Goal: Information Seeking & Learning: Understand process/instructions

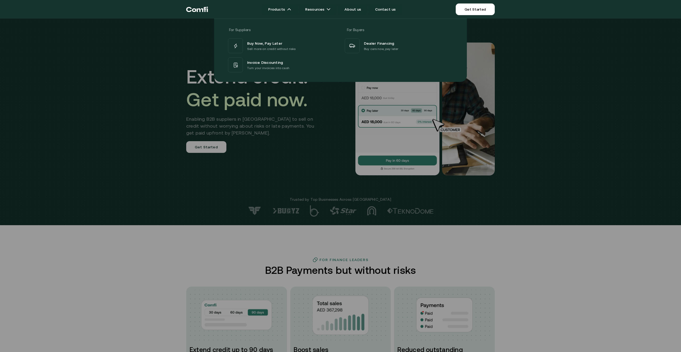
click at [270, 122] on div at bounding box center [340, 195] width 681 height 352
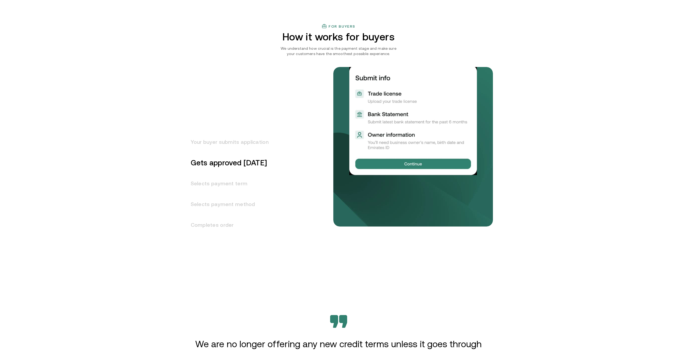
scroll to position [612, 0]
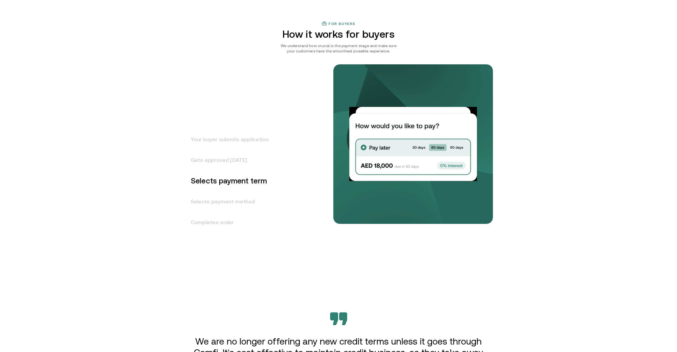
click at [221, 160] on h3 "Gets approved [DATE]" at bounding box center [226, 160] width 84 height 21
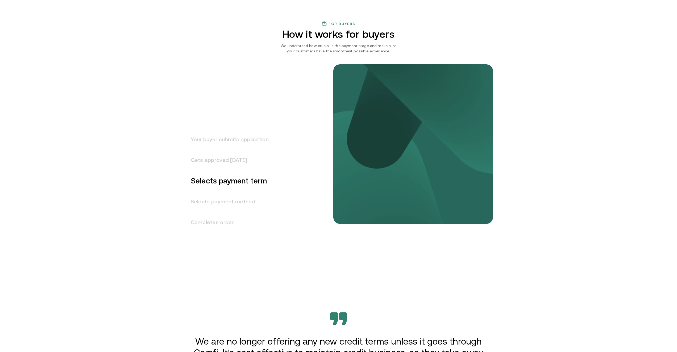
scroll to position [596, 0]
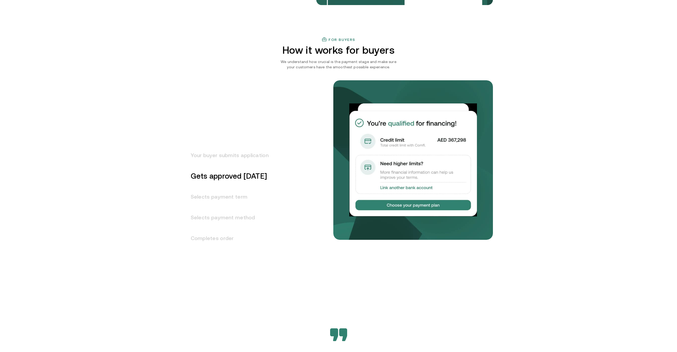
click at [245, 196] on h3 "Selects payment term" at bounding box center [226, 196] width 84 height 21
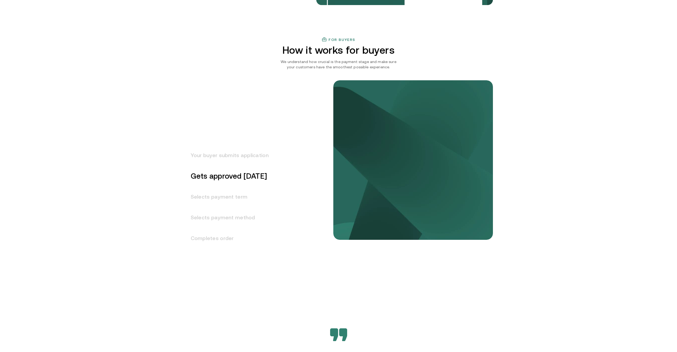
scroll to position [617, 0]
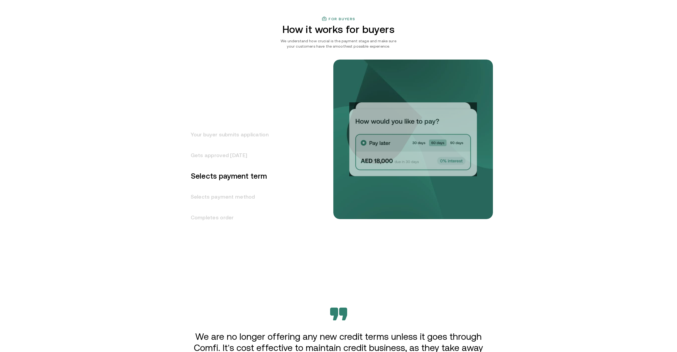
click at [245, 196] on h3 "Selects payment method" at bounding box center [226, 196] width 84 height 21
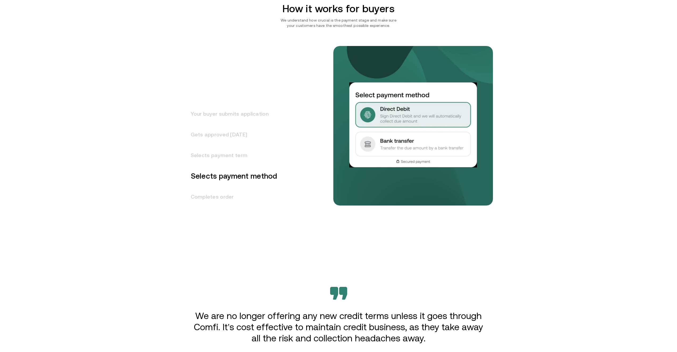
click at [230, 196] on h3 "Completes order" at bounding box center [230, 196] width 93 height 21
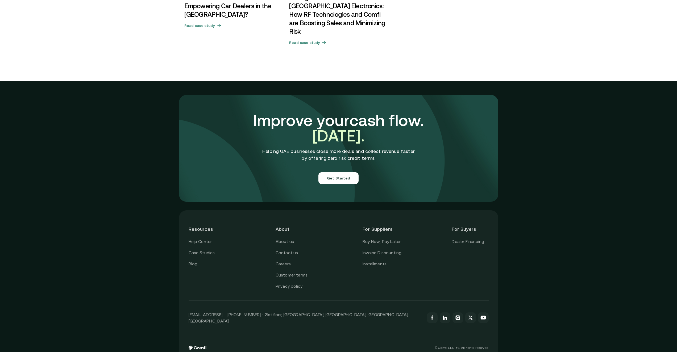
scroll to position [1768, 0]
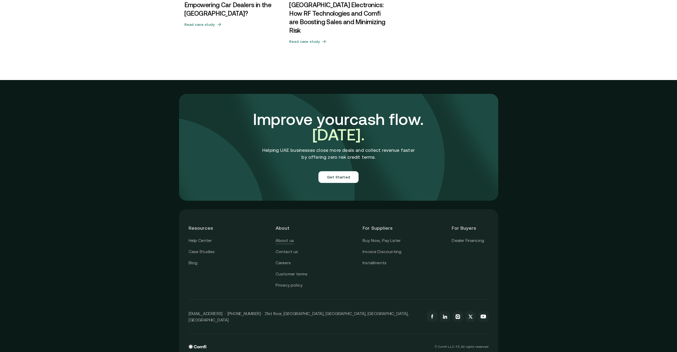
click at [284, 237] on link "About us" at bounding box center [285, 240] width 18 height 7
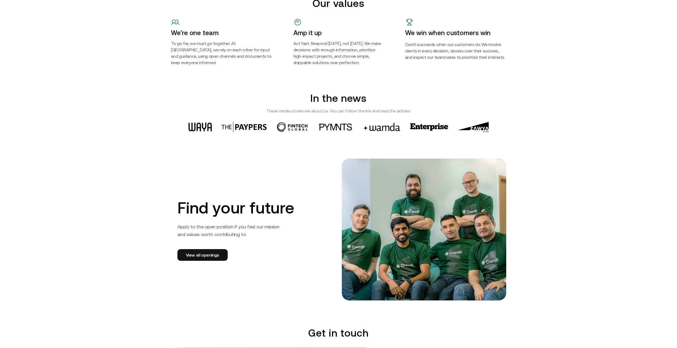
scroll to position [692, 0]
